Goal: Task Accomplishment & Management: Complete application form

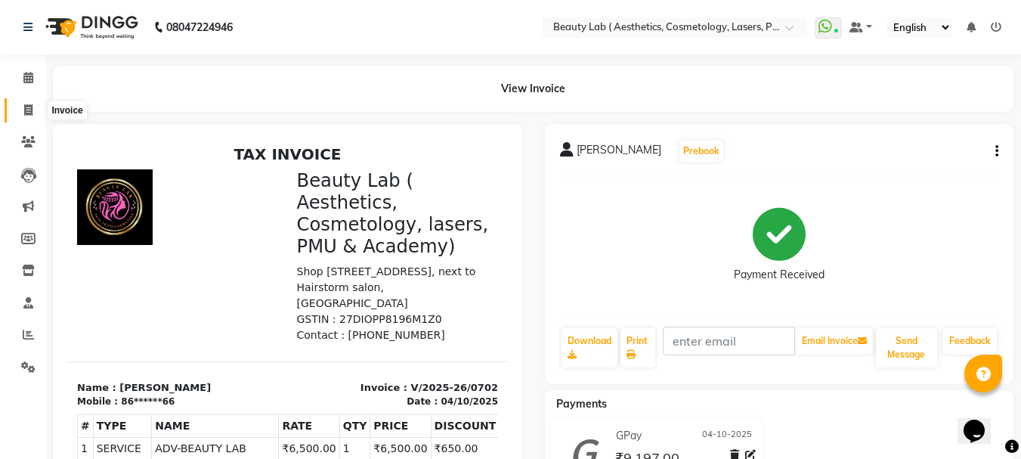
click at [29, 111] on icon at bounding box center [28, 109] width 8 height 11
select select "service"
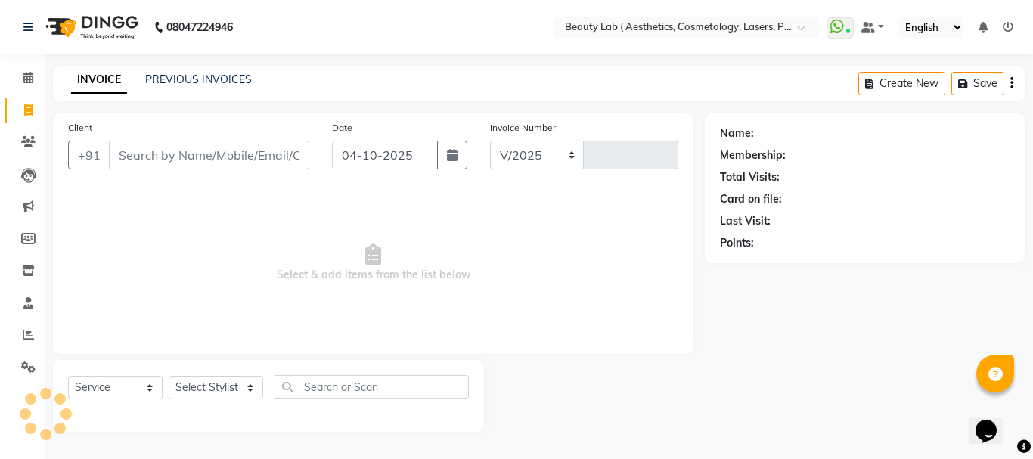
select select "7169"
type input "0703"
click at [220, 150] on input "Client" at bounding box center [209, 155] width 200 height 29
click at [212, 78] on link "PREVIOUS INVOICES" at bounding box center [198, 80] width 107 height 14
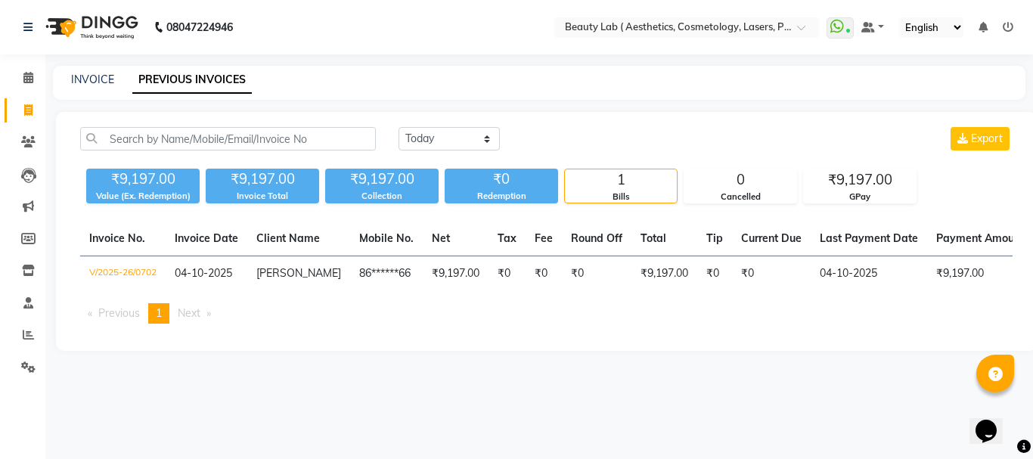
click at [28, 107] on icon at bounding box center [28, 109] width 8 height 11
click at [30, 107] on icon at bounding box center [28, 109] width 8 height 11
select select "7169"
select select "service"
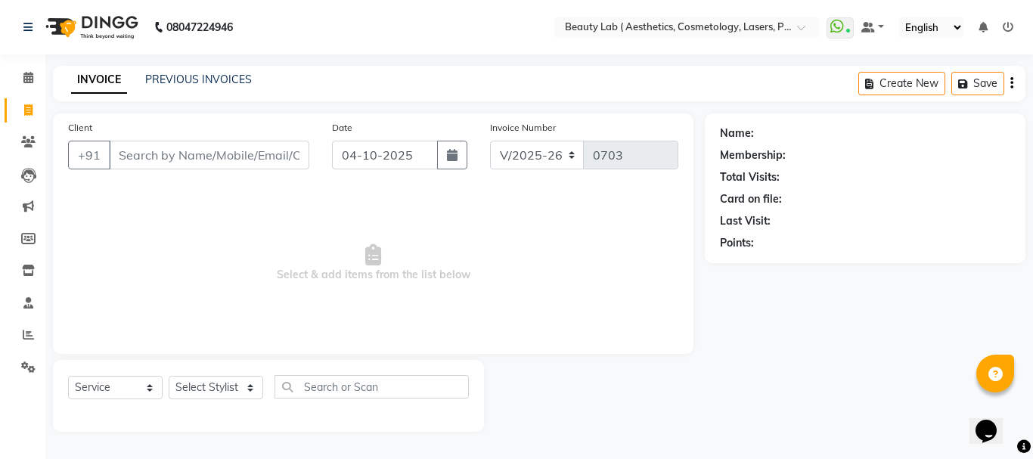
drag, startPoint x: 215, startPoint y: 147, endPoint x: 260, endPoint y: 163, distance: 47.6
click at [216, 147] on input "Client" at bounding box center [209, 155] width 200 height 29
click at [256, 151] on input "Client" at bounding box center [209, 155] width 200 height 29
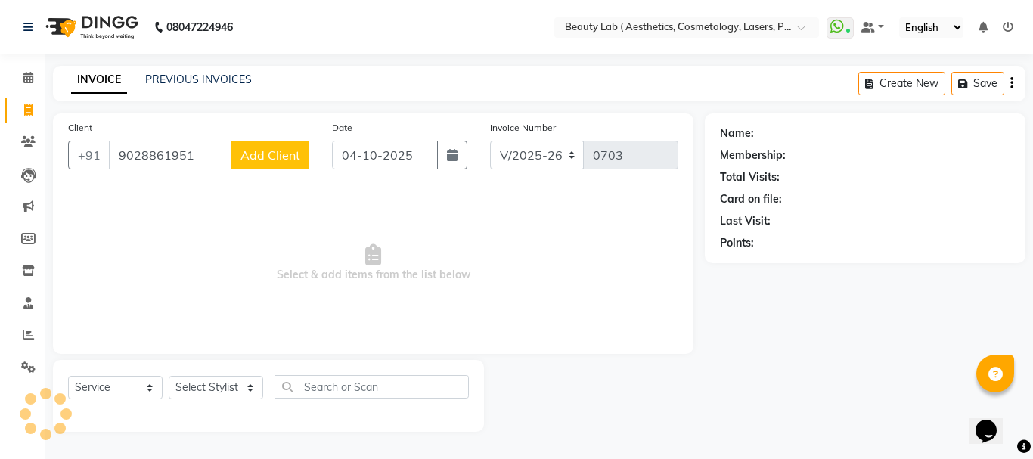
type input "9028861951"
click at [281, 158] on span "Add Client" at bounding box center [270, 154] width 60 height 15
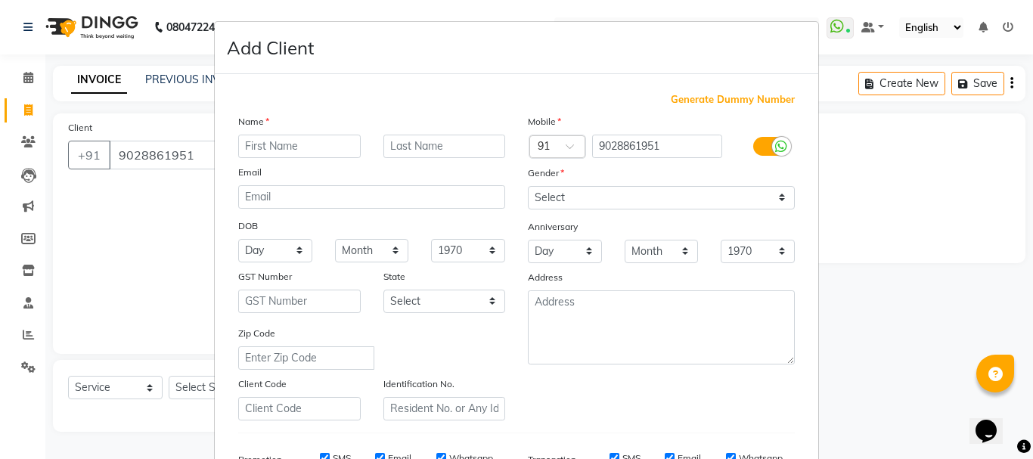
click at [311, 136] on input "text" at bounding box center [299, 146] width 122 height 23
type input "[DEMOGRAPHIC_DATA]"
click at [434, 147] on input "text" at bounding box center [444, 146] width 122 height 23
type input "gaikwad"
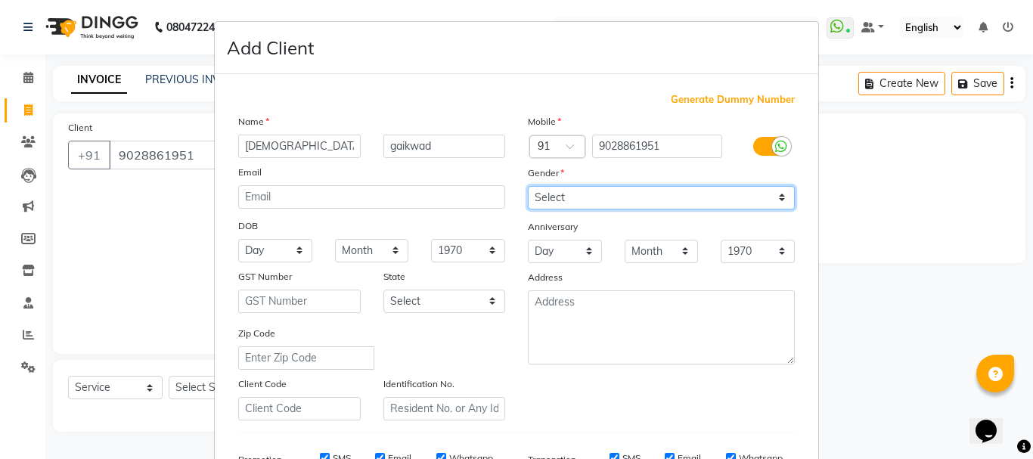
click at [574, 192] on select "Select [DEMOGRAPHIC_DATA] [DEMOGRAPHIC_DATA] Other Prefer Not To Say" at bounding box center [661, 197] width 267 height 23
click at [574, 194] on select "Select [DEMOGRAPHIC_DATA] [DEMOGRAPHIC_DATA] Other Prefer Not To Say" at bounding box center [661, 197] width 267 height 23
click at [600, 202] on select "Select [DEMOGRAPHIC_DATA] [DEMOGRAPHIC_DATA] Other Prefer Not To Say" at bounding box center [661, 197] width 267 height 23
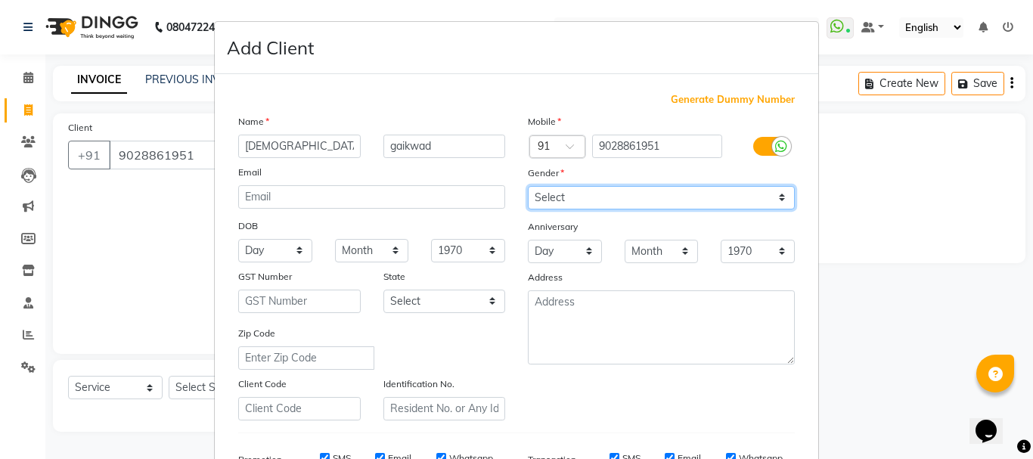
select select "[DEMOGRAPHIC_DATA]"
click at [528, 186] on select "Select [DEMOGRAPHIC_DATA] [DEMOGRAPHIC_DATA] Other Prefer Not To Say" at bounding box center [661, 197] width 267 height 23
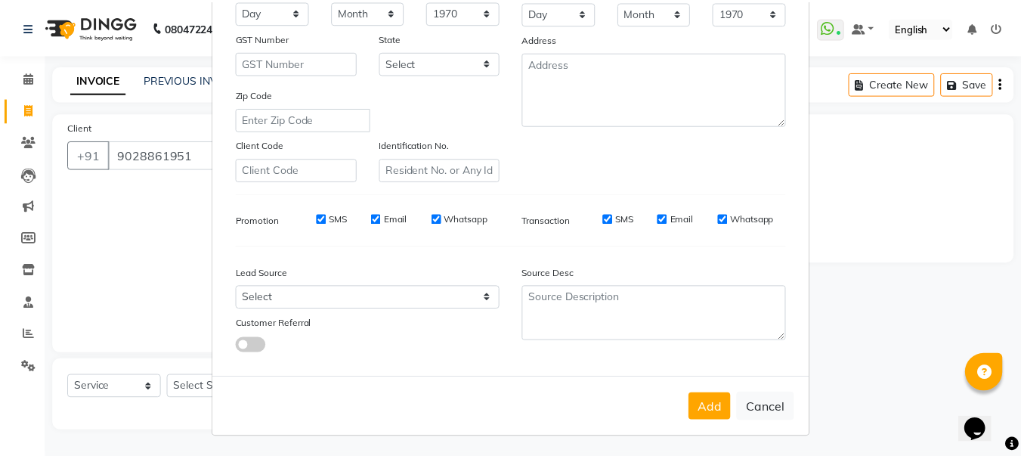
scroll to position [239, 0]
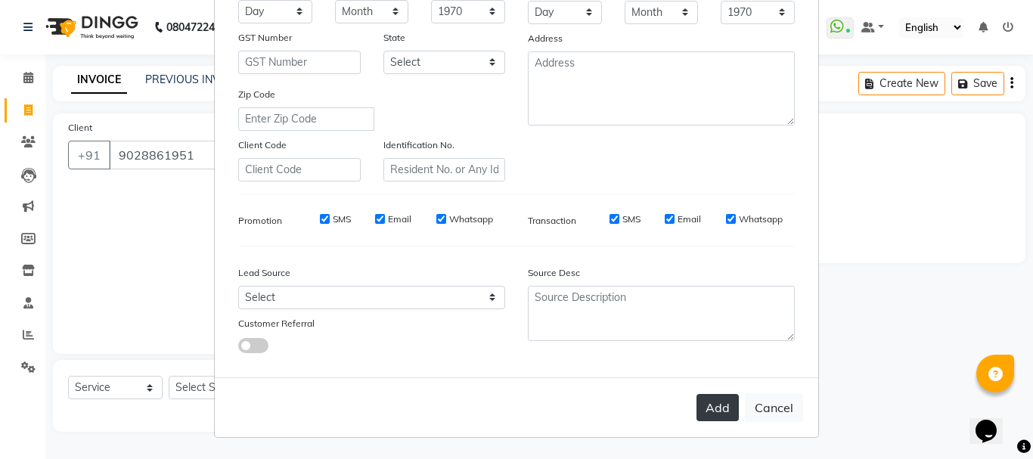
click at [709, 414] on button "Add" at bounding box center [717, 407] width 42 height 27
click at [709, 414] on div "Add Cancel" at bounding box center [516, 407] width 603 height 60
type input "90******51"
select select
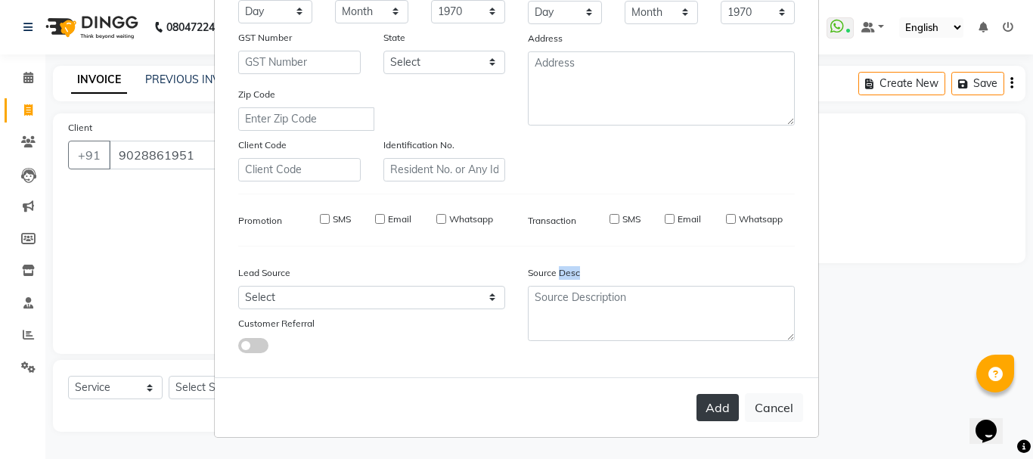
select select
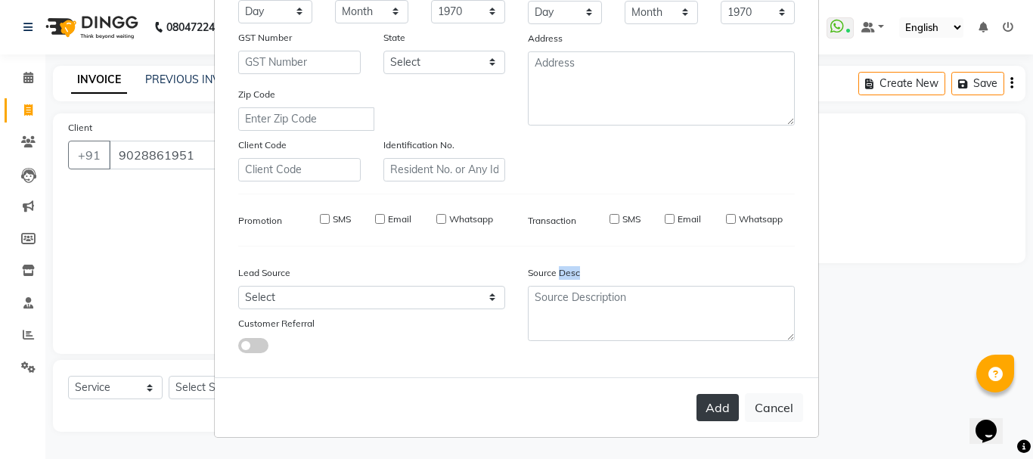
checkbox input "false"
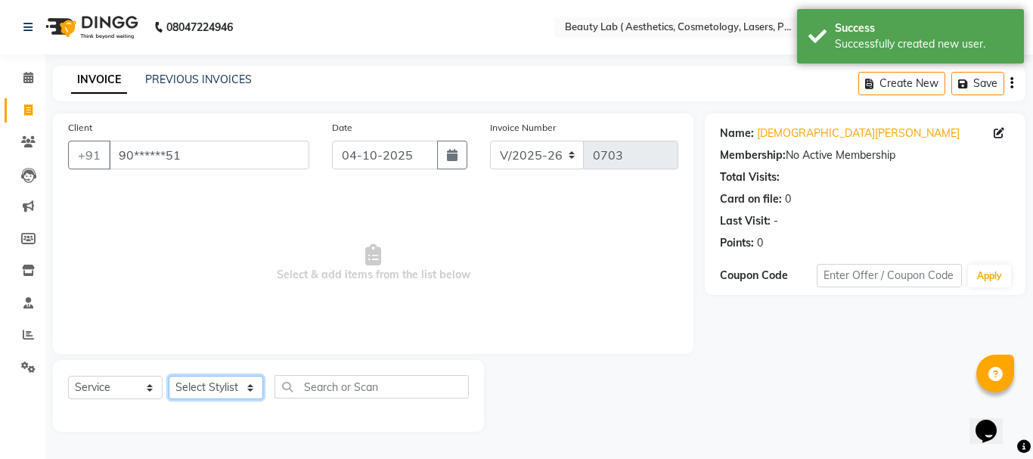
click at [206, 388] on select "Select Stylist [PERSON_NAME] neha nishu sarika" at bounding box center [216, 387] width 95 height 23
click at [209, 383] on select "Select Stylist [PERSON_NAME] neha nishu sarika" at bounding box center [216, 387] width 95 height 23
select select "59940"
click at [169, 376] on select "Select Stylist [PERSON_NAME] neha nishu sarika" at bounding box center [216, 387] width 95 height 23
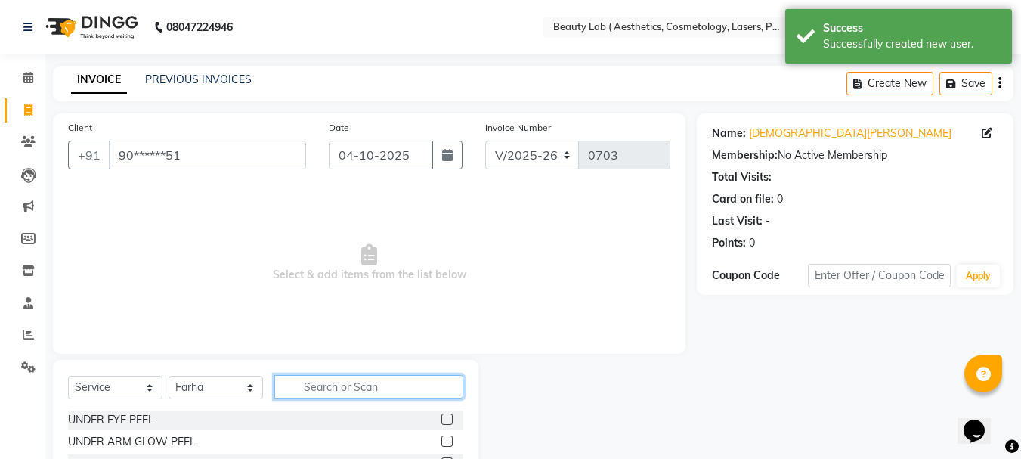
click at [328, 383] on input "text" at bounding box center [368, 386] width 189 height 23
type input "signa"
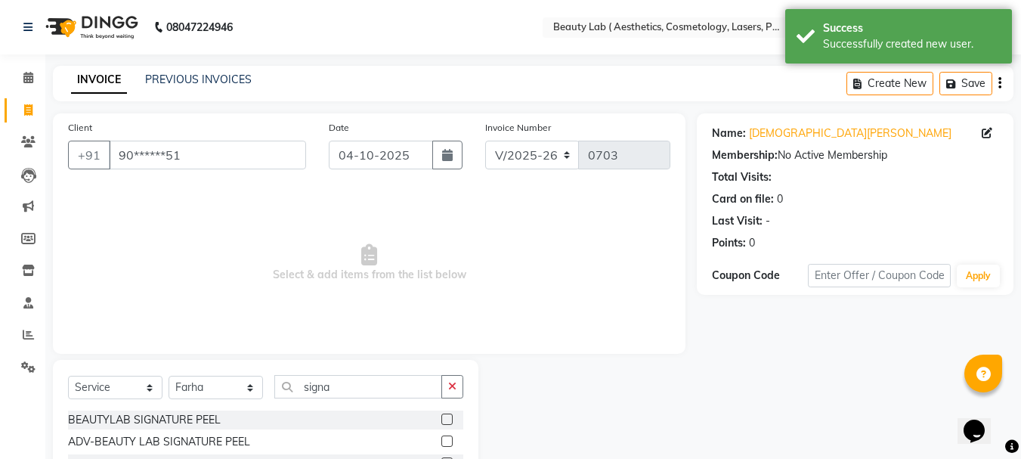
click at [447, 417] on label at bounding box center [447, 419] width 11 height 11
click at [447, 417] on input "checkbox" at bounding box center [447, 420] width 10 height 10
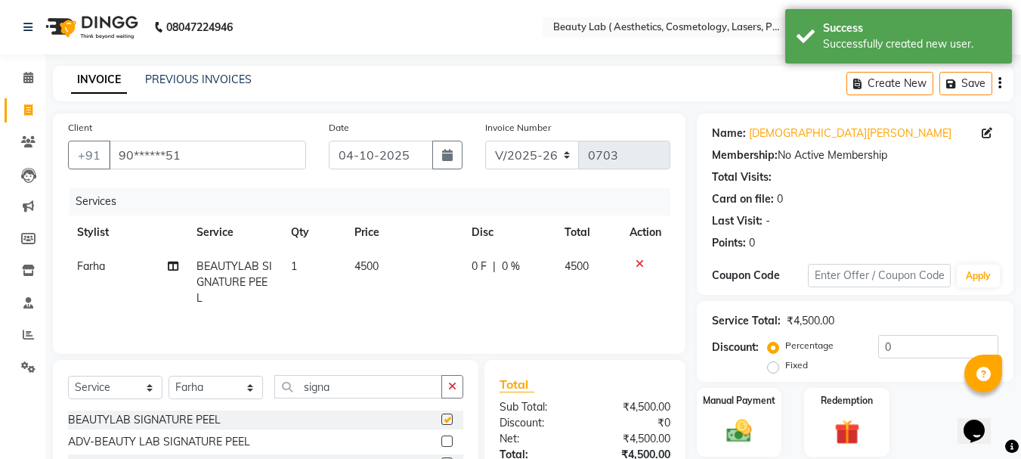
checkbox input "false"
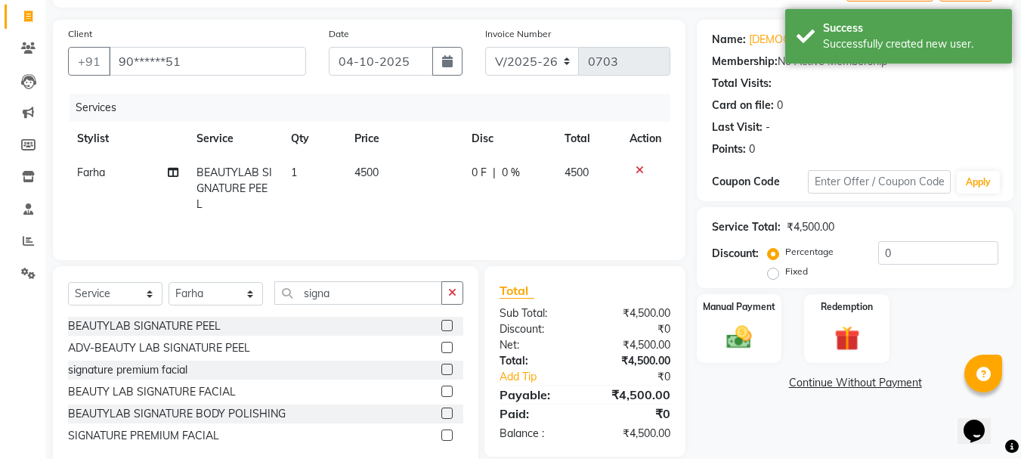
scroll to position [127, 0]
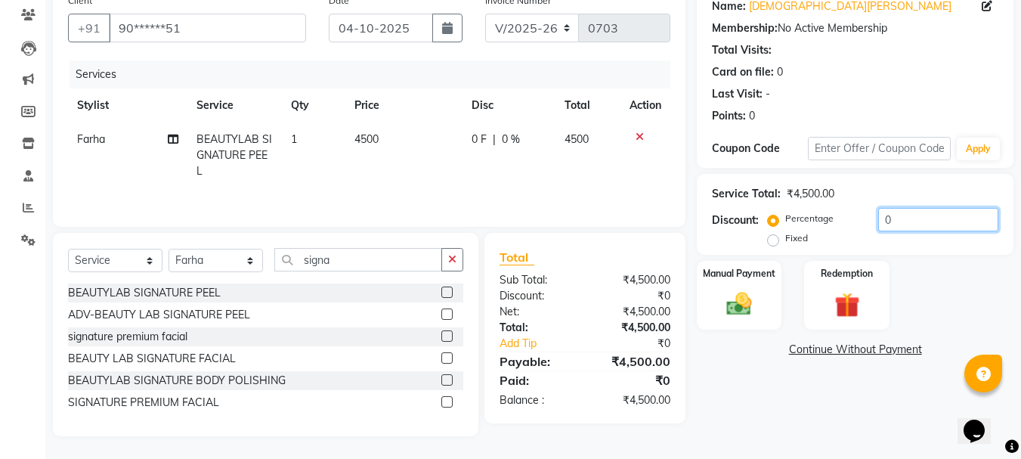
click at [916, 218] on input "0" at bounding box center [939, 219] width 120 height 23
type input "10"
click at [91, 253] on select "Select Service Product Membership Package Voucher Prepaid Gift Card" at bounding box center [115, 260] width 95 height 23
select select "product"
click at [68, 249] on select "Select Service Product Membership Package Voucher Prepaid Gift Card" at bounding box center [115, 260] width 95 height 23
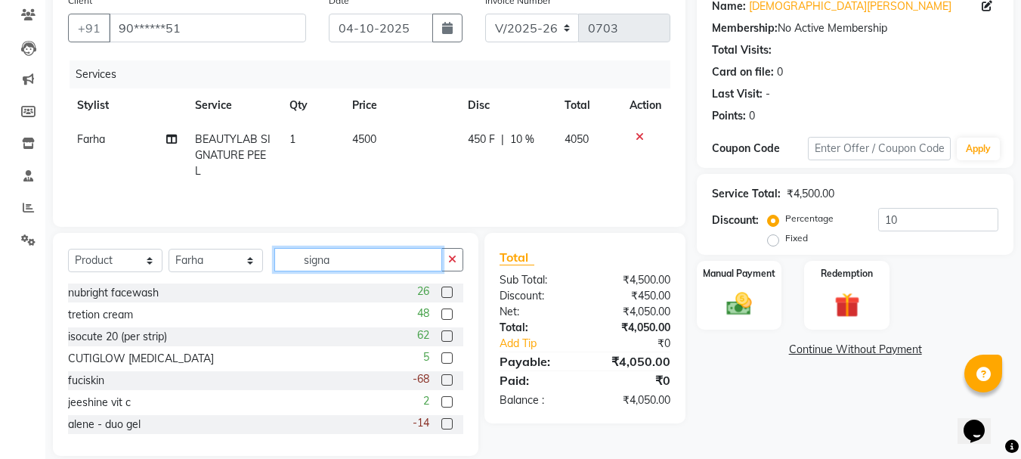
click at [347, 253] on input "signa" at bounding box center [358, 259] width 168 height 23
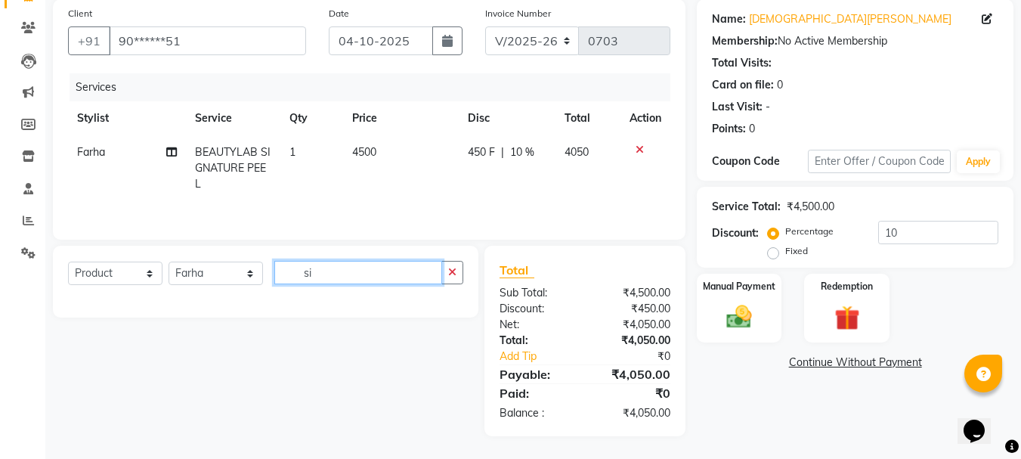
type input "s"
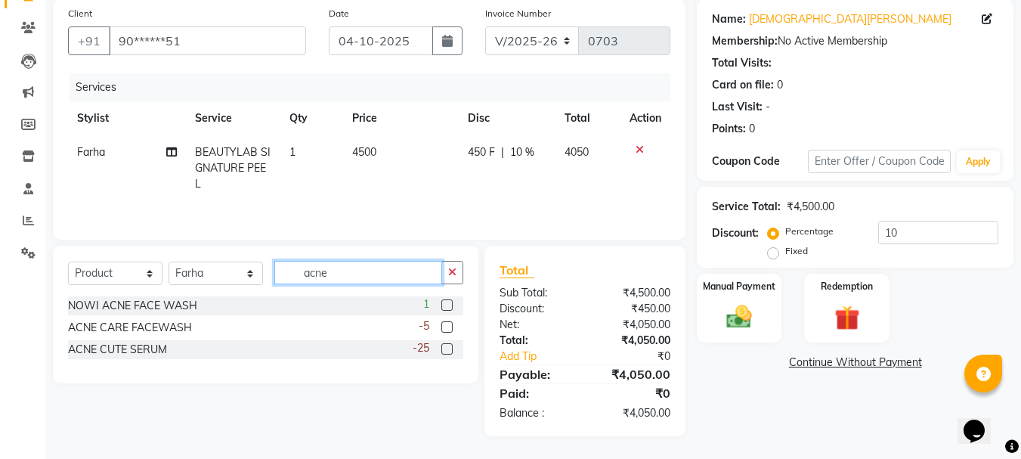
scroll to position [114, 0]
type input "acne"
click at [445, 329] on label at bounding box center [447, 326] width 11 height 11
click at [445, 329] on input "checkbox" at bounding box center [447, 328] width 10 height 10
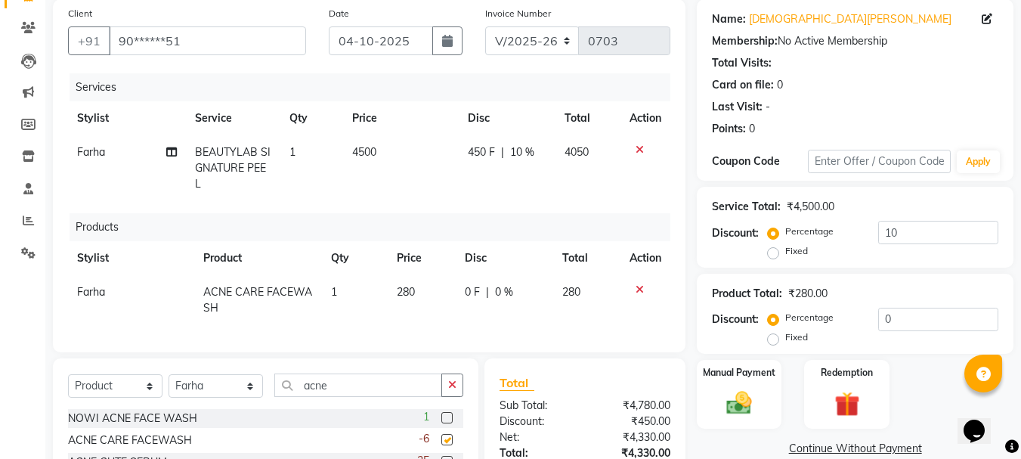
checkbox input "false"
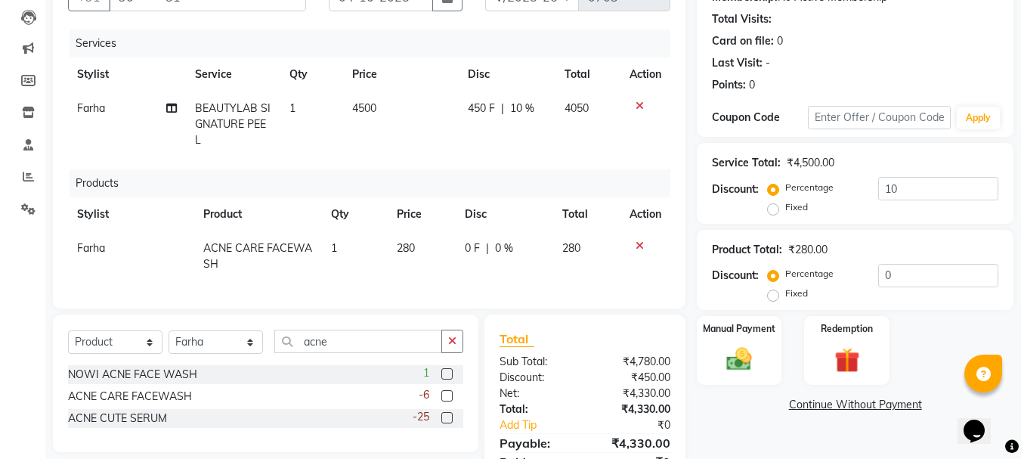
scroll to position [190, 0]
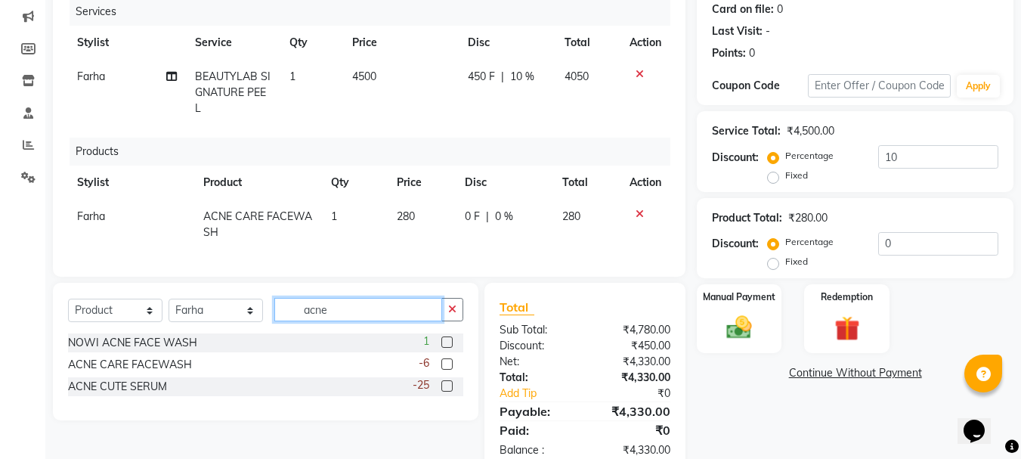
click at [349, 315] on input "acne" at bounding box center [358, 309] width 168 height 23
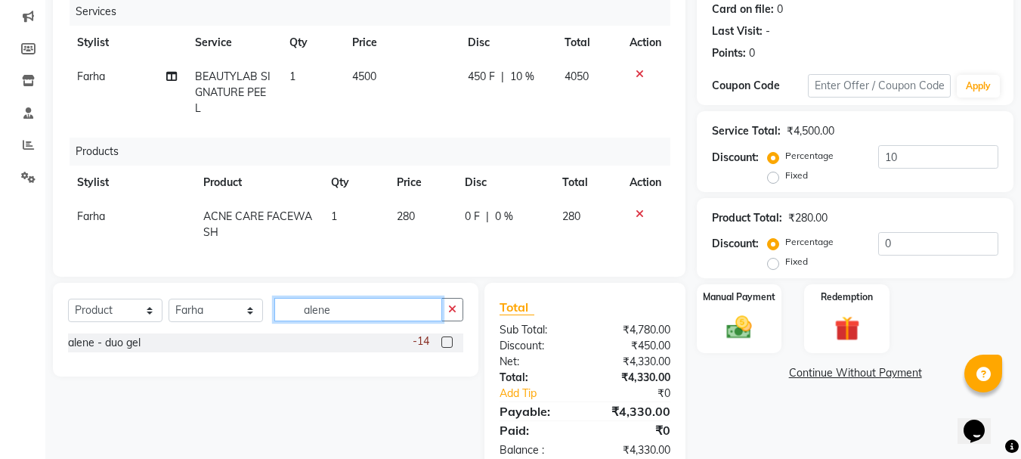
type input "alene"
click at [451, 348] on label at bounding box center [447, 341] width 11 height 11
click at [451, 348] on input "checkbox" at bounding box center [447, 343] width 10 height 10
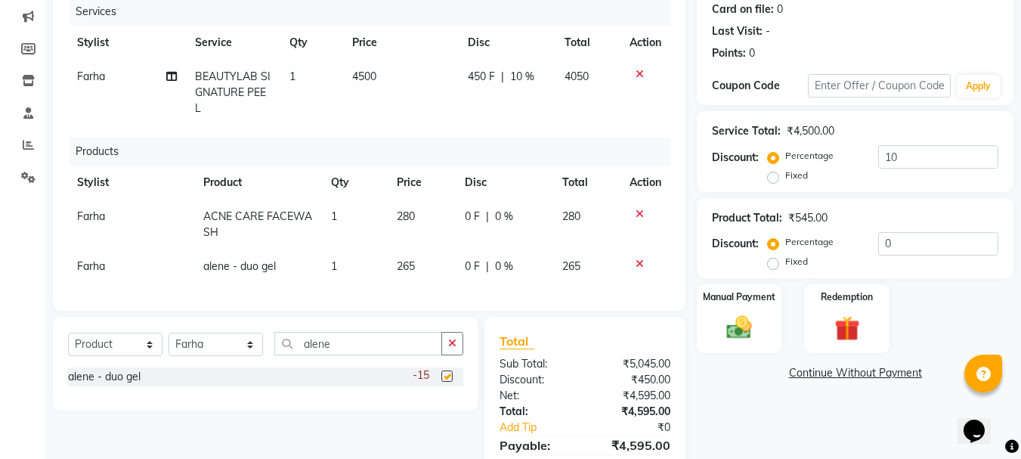
checkbox input "false"
click at [360, 355] on input "alene" at bounding box center [358, 343] width 168 height 23
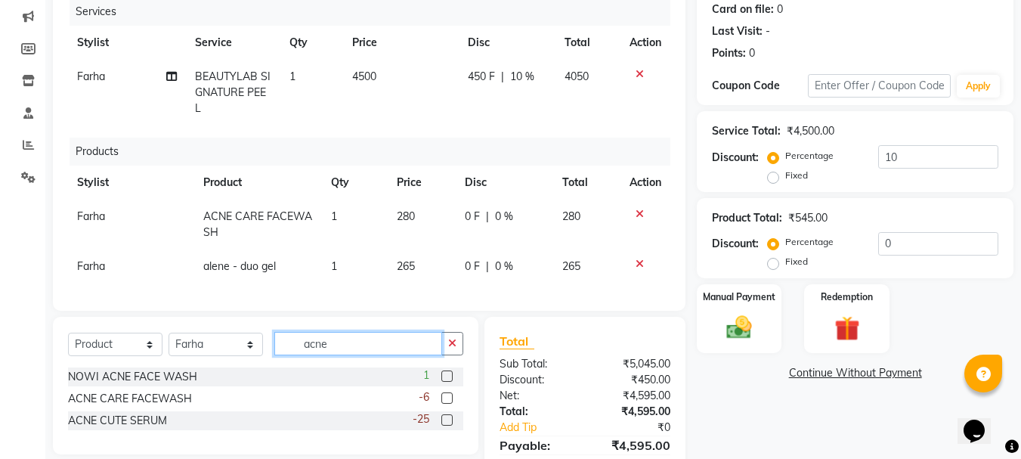
type input "acne"
click at [445, 426] on label at bounding box center [447, 419] width 11 height 11
click at [445, 426] on input "checkbox" at bounding box center [447, 421] width 10 height 10
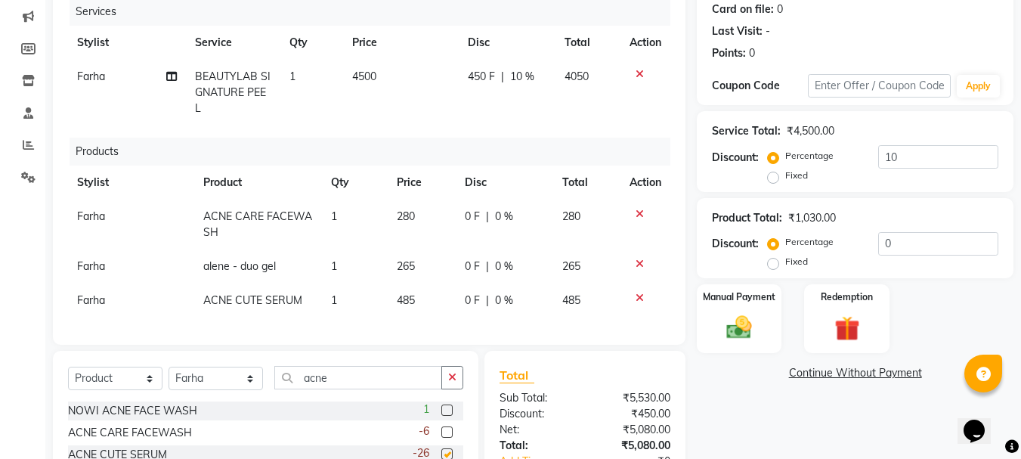
checkbox input "false"
click at [364, 389] on input "acne" at bounding box center [358, 377] width 168 height 23
type input "a"
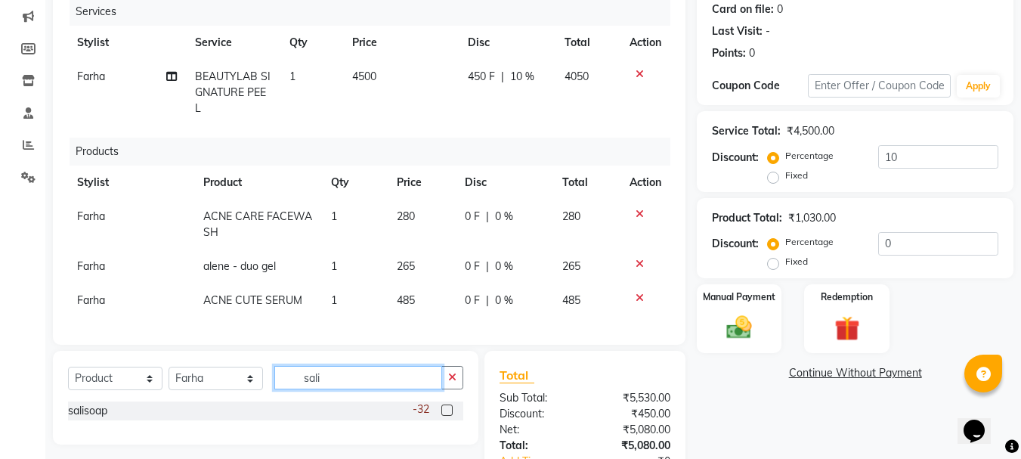
type input "sali"
click at [448, 416] on label at bounding box center [447, 410] width 11 height 11
click at [448, 416] on input "checkbox" at bounding box center [447, 411] width 10 height 10
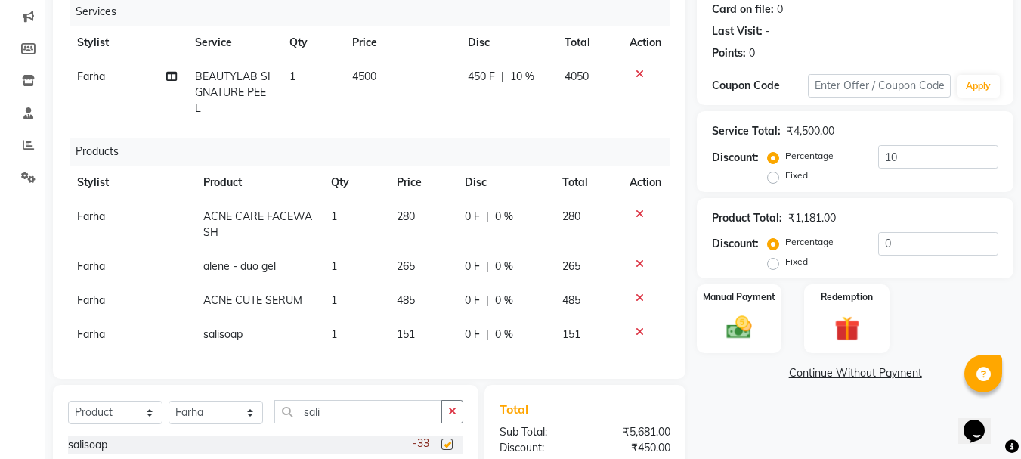
checkbox input "false"
click at [353, 422] on input "sali" at bounding box center [358, 411] width 168 height 23
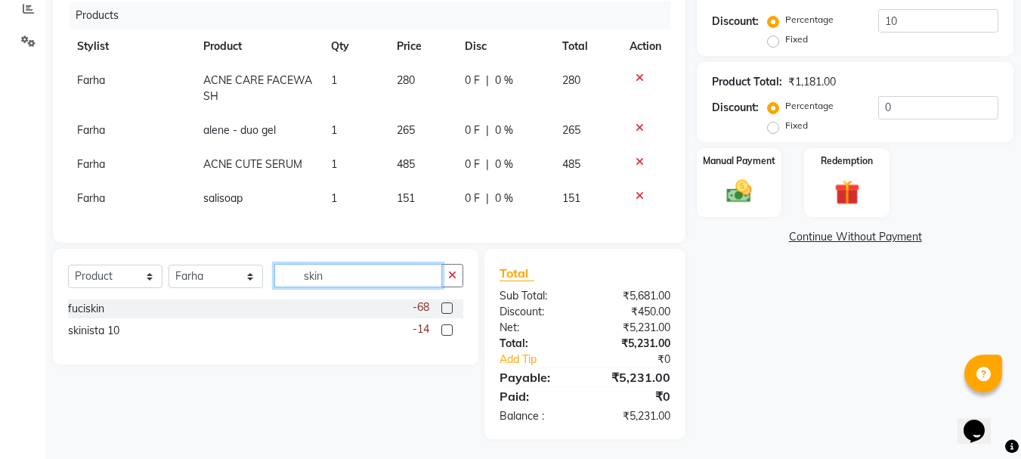
scroll to position [340, 0]
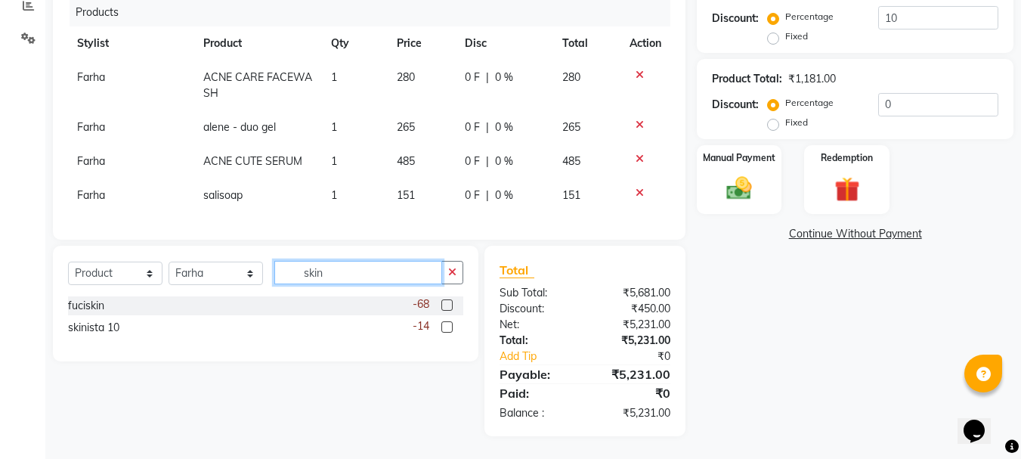
type input "skin"
click at [446, 327] on label at bounding box center [447, 326] width 11 height 11
click at [446, 327] on input "checkbox" at bounding box center [447, 328] width 10 height 10
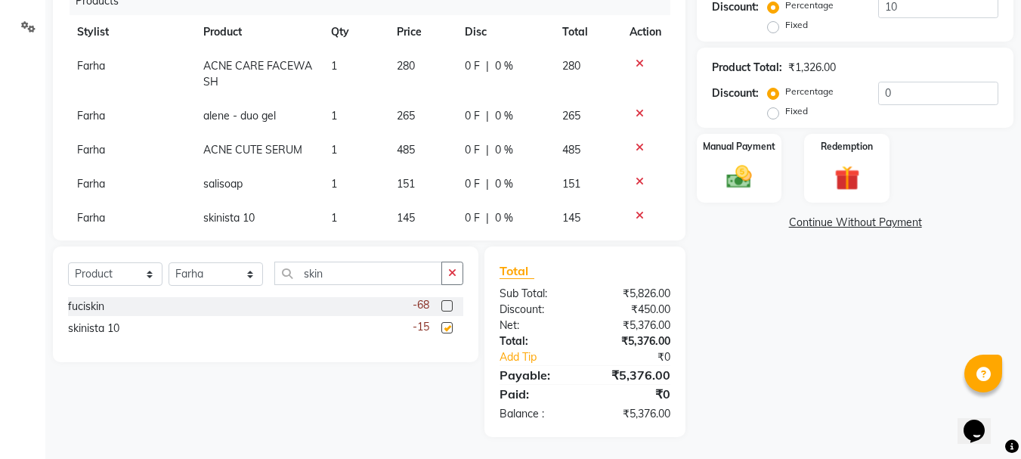
checkbox input "false"
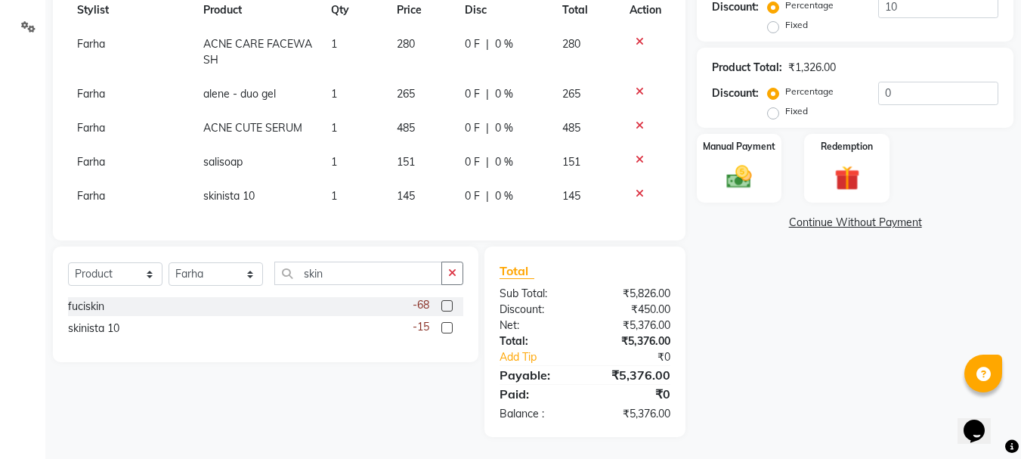
scroll to position [341, 0]
click at [339, 178] on td "1" at bounding box center [355, 195] width 66 height 34
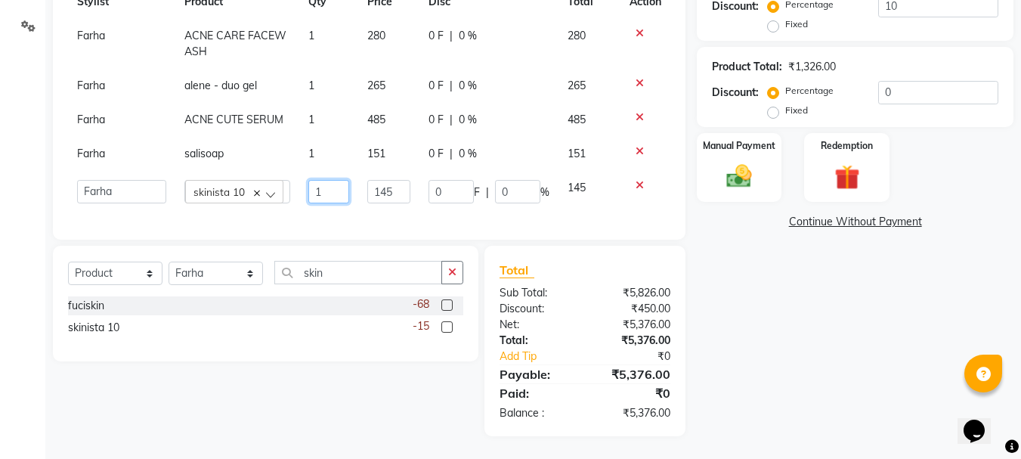
click at [330, 188] on input "1" at bounding box center [328, 191] width 41 height 23
type input "2"
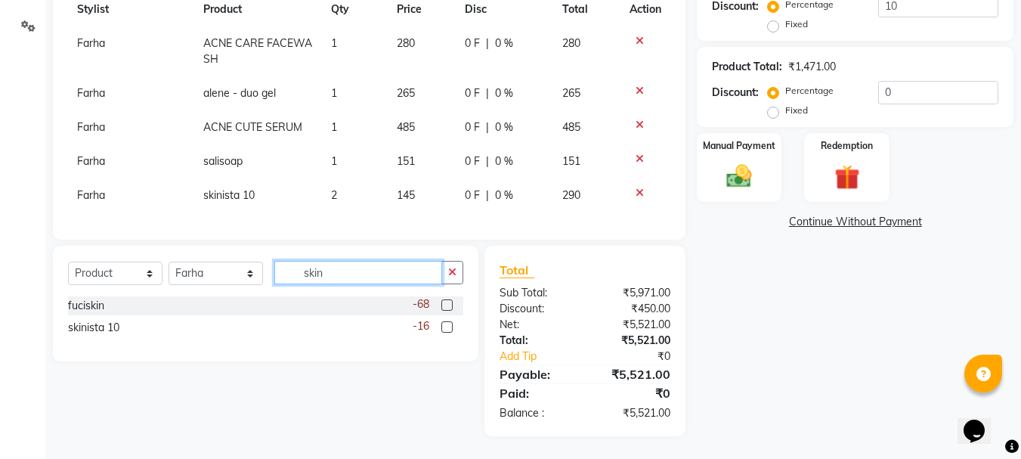
click at [356, 270] on input "skin" at bounding box center [358, 272] width 168 height 23
type input "fuci"
click at [446, 305] on label at bounding box center [447, 304] width 11 height 11
click at [446, 305] on input "checkbox" at bounding box center [447, 306] width 10 height 10
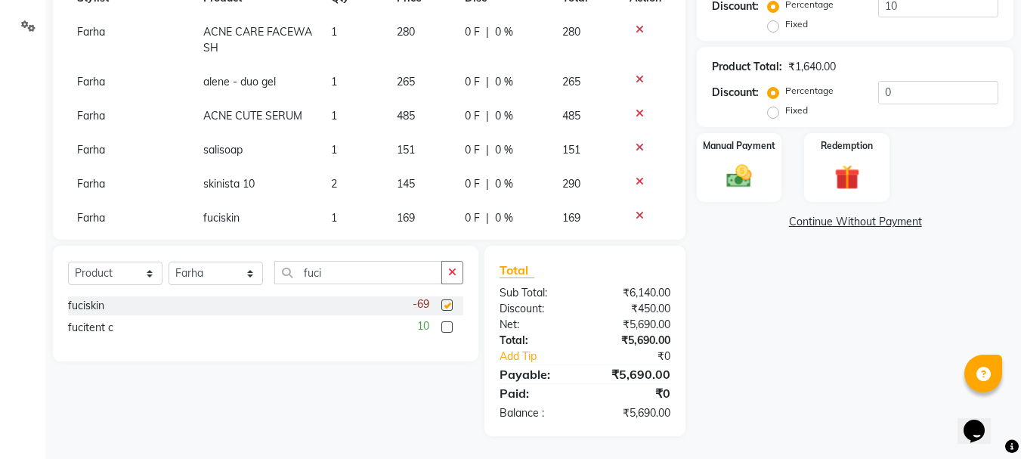
checkbox input "false"
click at [348, 272] on input "fuci" at bounding box center [358, 272] width 168 height 23
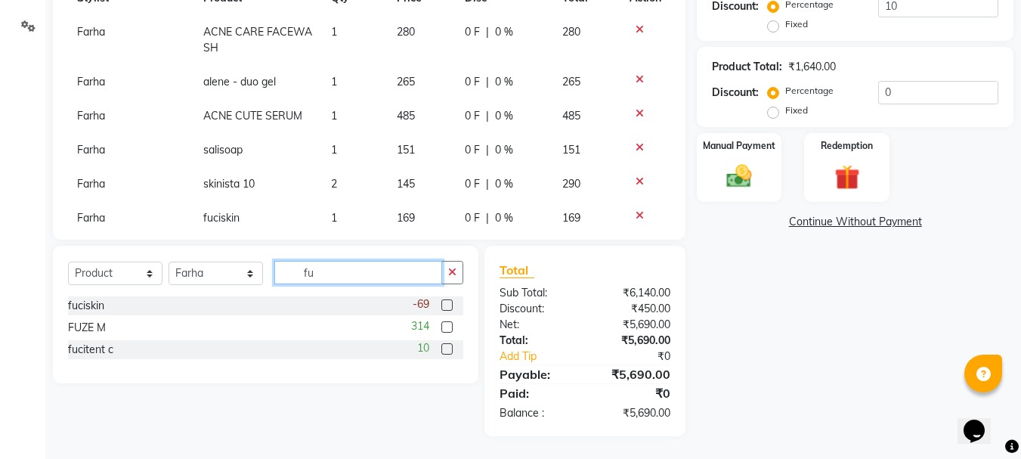
type input "f"
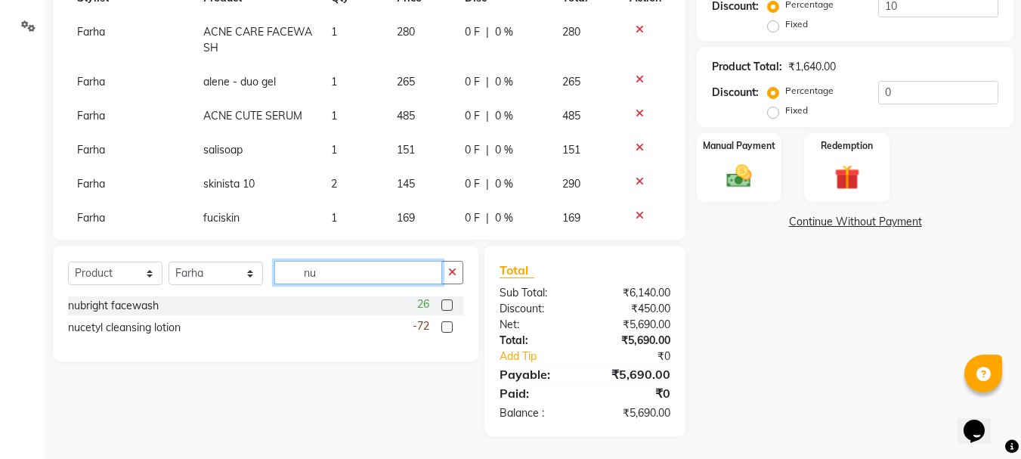
type input "nu"
click at [446, 328] on label at bounding box center [447, 326] width 11 height 11
click at [446, 328] on input "checkbox" at bounding box center [447, 328] width 10 height 10
checkbox input "false"
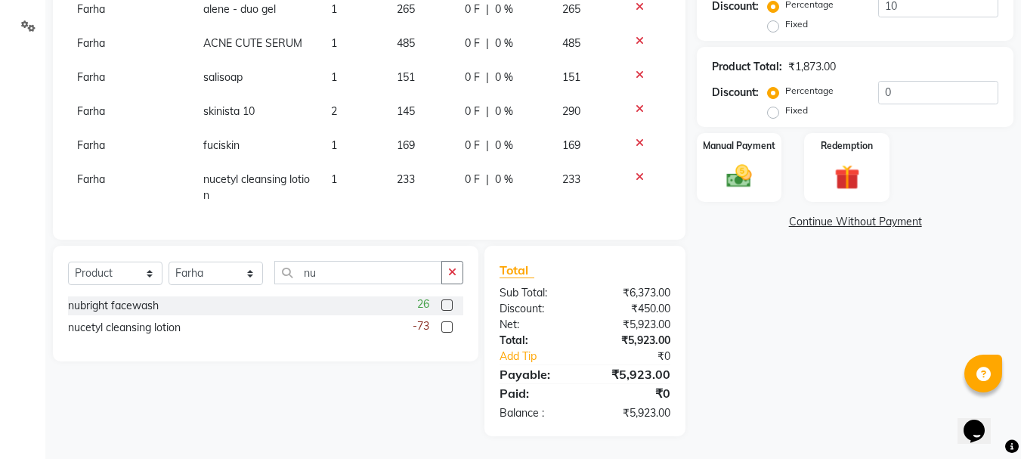
scroll to position [117, 0]
click at [636, 36] on icon at bounding box center [640, 41] width 8 height 11
click at [636, 12] on icon at bounding box center [640, 7] width 8 height 11
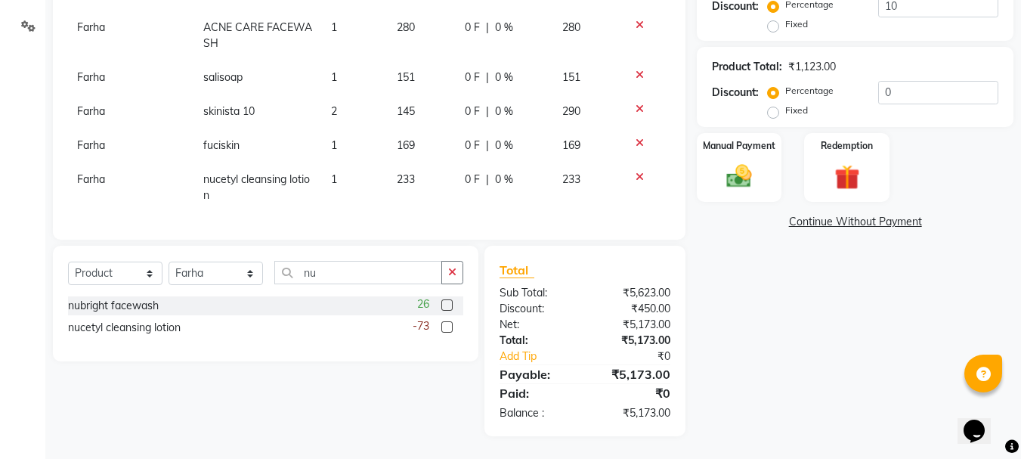
scroll to position [49, 0]
click at [636, 70] on icon at bounding box center [640, 75] width 8 height 11
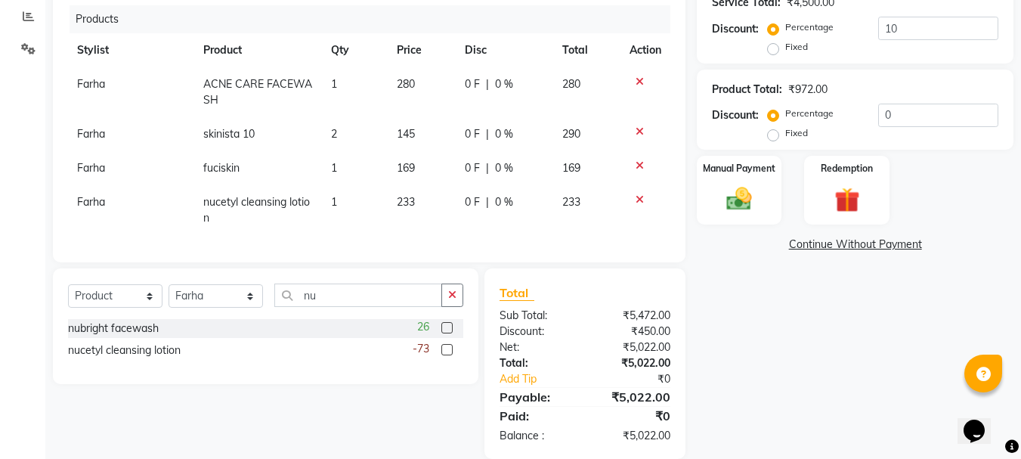
scroll to position [341, 0]
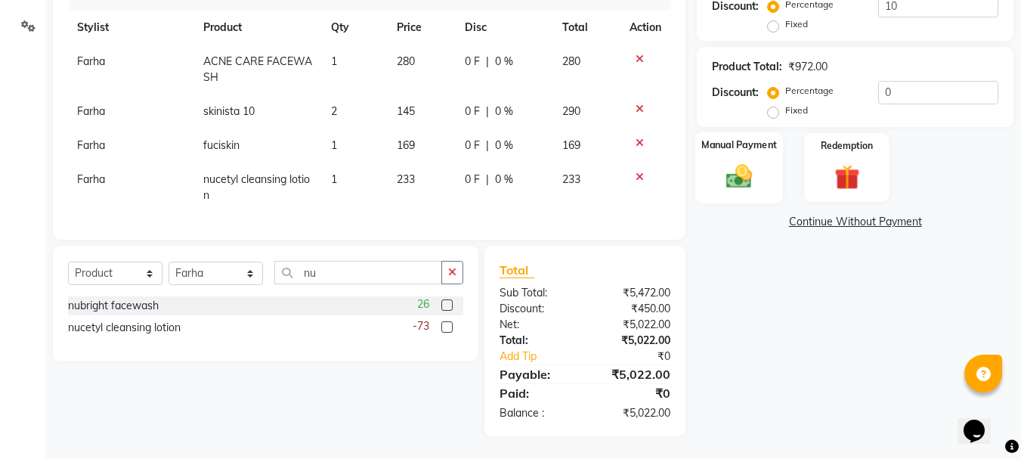
click at [743, 175] on img at bounding box center [739, 177] width 42 height 30
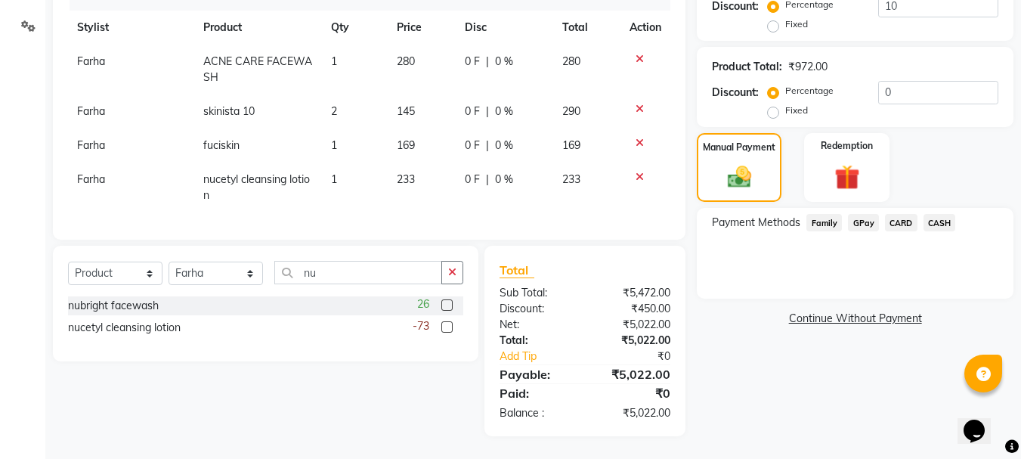
click at [860, 221] on span "GPay" at bounding box center [863, 222] width 31 height 17
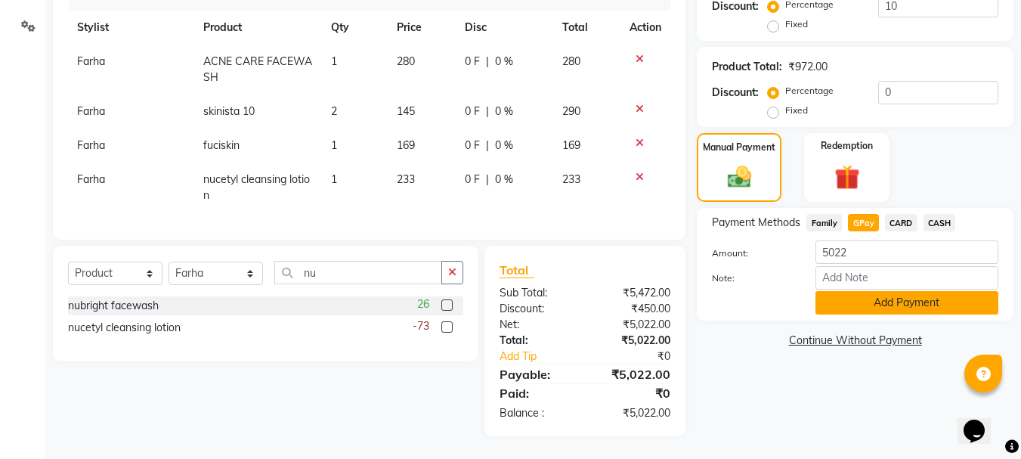
click at [888, 301] on button "Add Payment" at bounding box center [907, 302] width 183 height 23
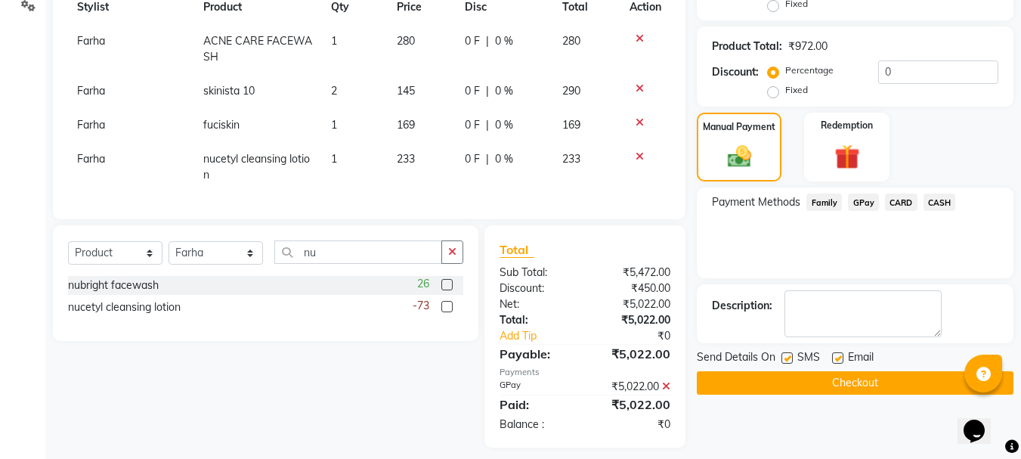
scroll to position [373, 0]
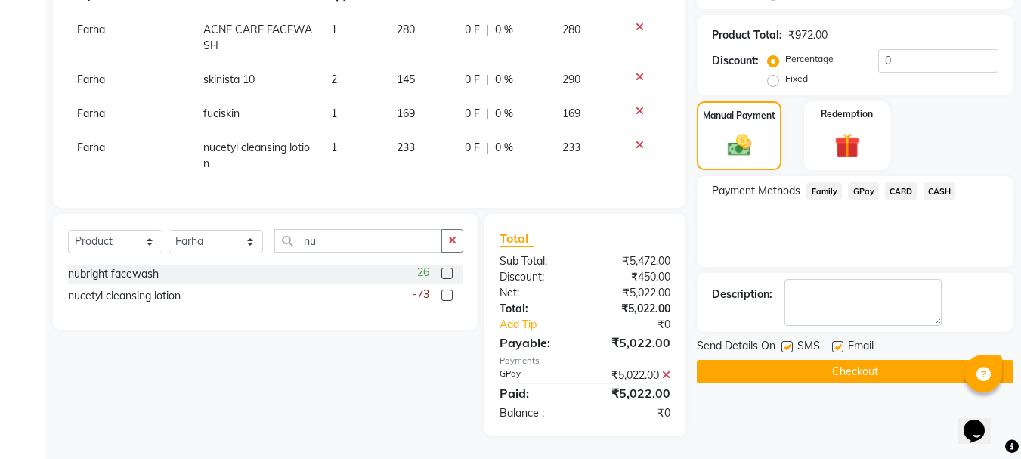
click at [880, 374] on button "Checkout" at bounding box center [855, 371] width 317 height 23
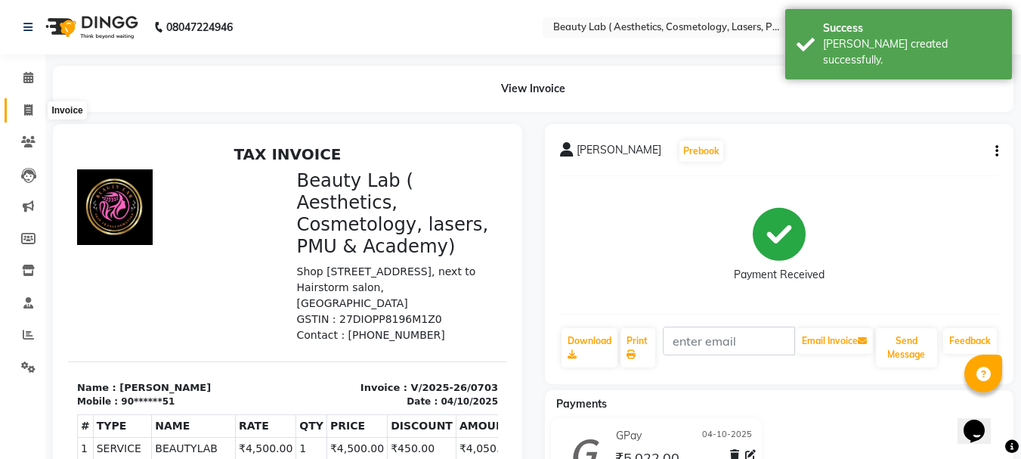
click at [29, 112] on icon at bounding box center [28, 109] width 8 height 11
select select "service"
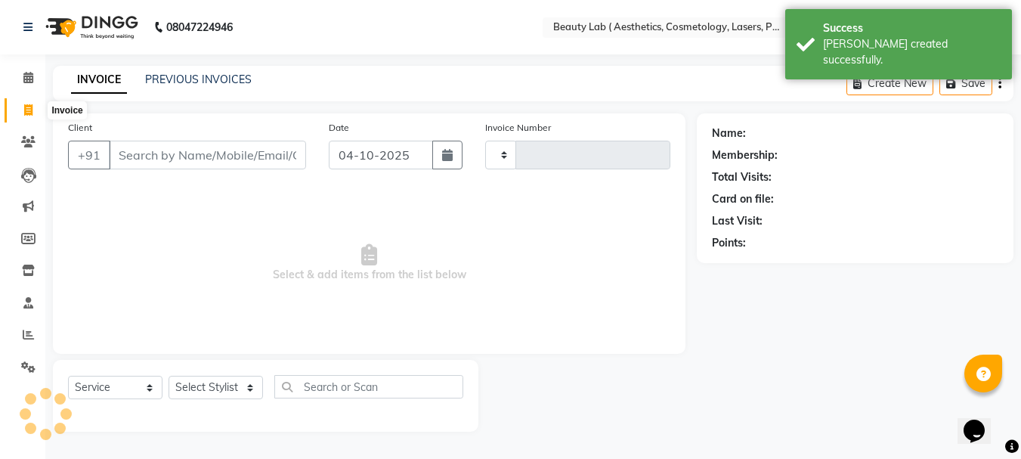
type input "0704"
select select "7169"
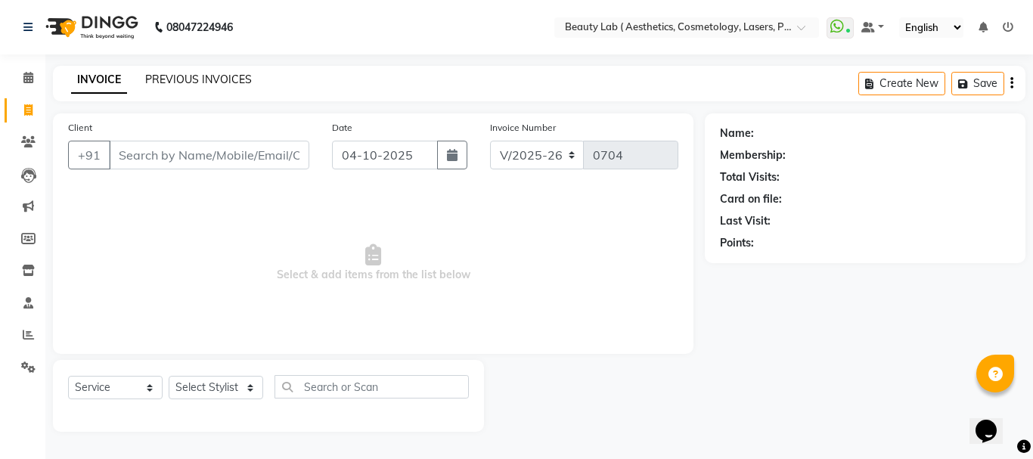
click at [234, 82] on link "PREVIOUS INVOICES" at bounding box center [198, 80] width 107 height 14
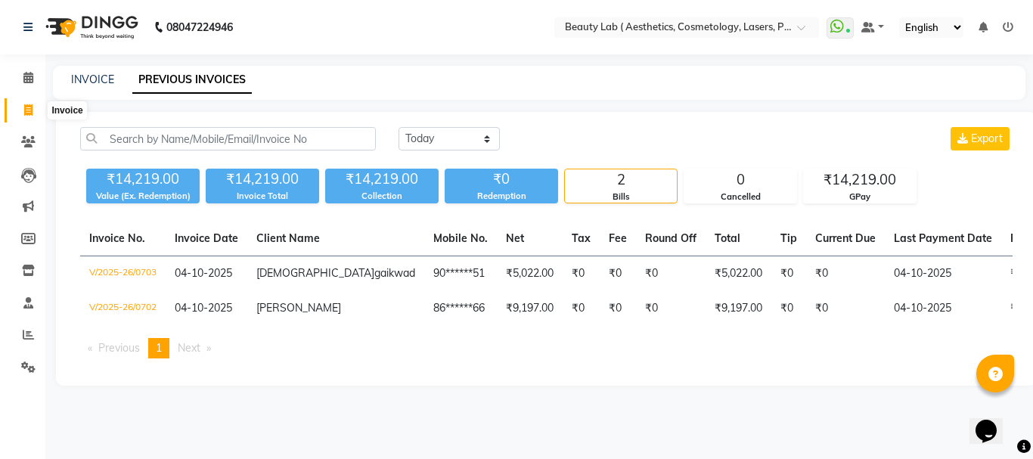
click at [28, 108] on icon at bounding box center [28, 109] width 8 height 11
select select "7169"
select select "service"
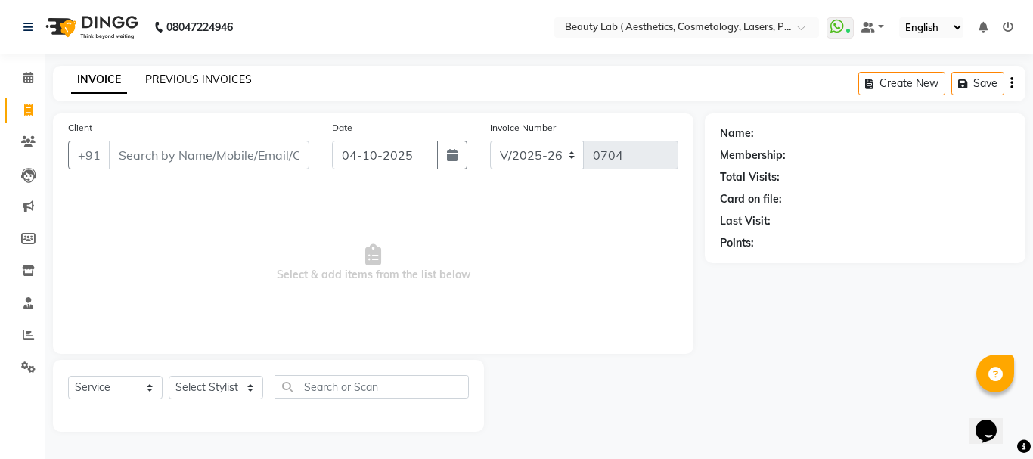
click at [200, 76] on link "PREVIOUS INVOICES" at bounding box center [198, 80] width 107 height 14
